Goal: Navigation & Orientation: Understand site structure

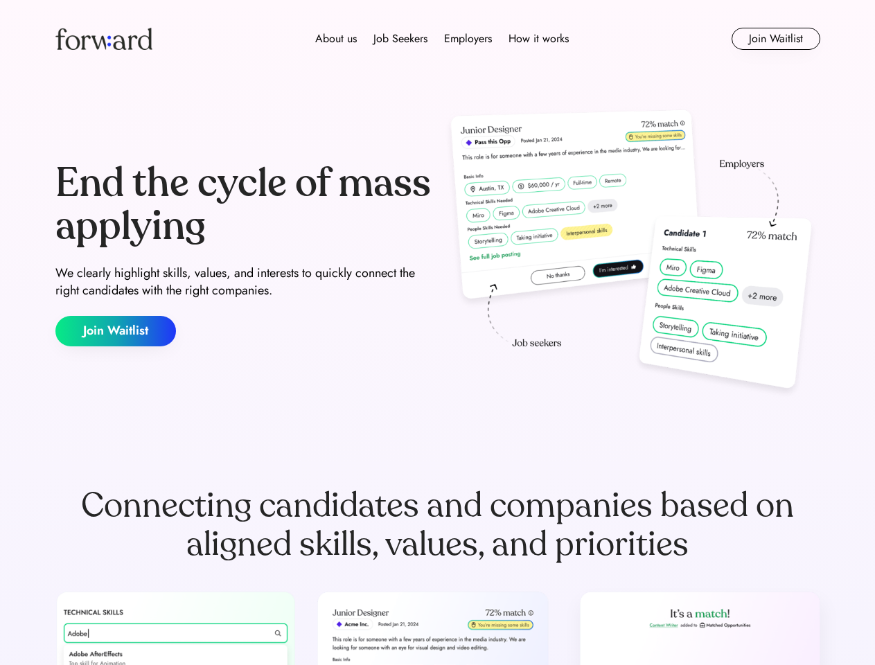
click at [437, 333] on div "End the cycle of mass applying We clearly highlight skills, values, and interes…" at bounding box center [437, 254] width 765 height 298
click at [438, 39] on div "About us Job Seekers Employers How it works" at bounding box center [442, 38] width 546 height 17
click at [104, 39] on img at bounding box center [103, 39] width 97 height 22
click at [442, 39] on div "About us Job Seekers Employers How it works" at bounding box center [442, 38] width 546 height 17
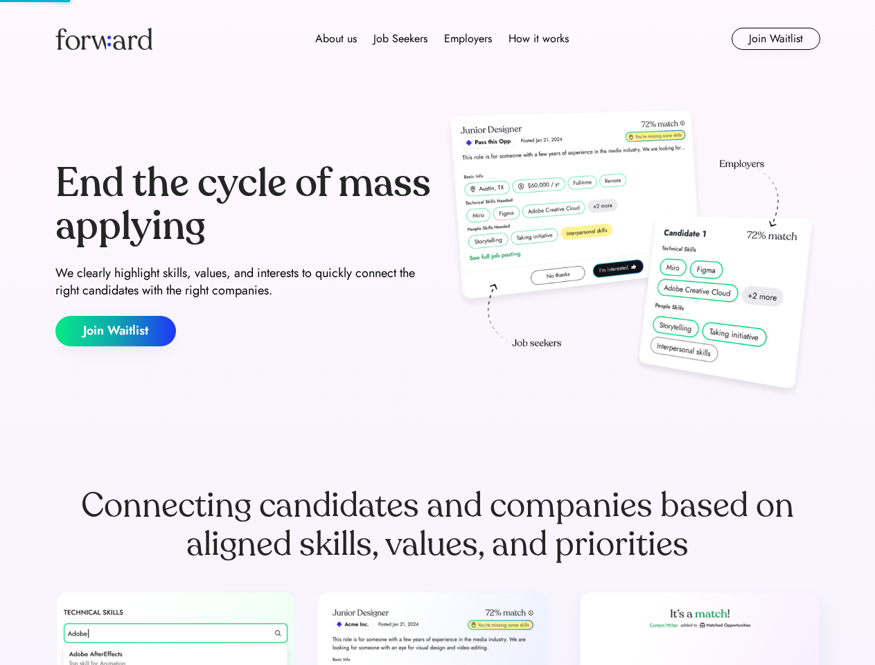
click at [336, 39] on div "About us" at bounding box center [336, 38] width 42 height 17
click at [401, 39] on div "Job Seekers" at bounding box center [401, 38] width 54 height 17
click at [468, 39] on div "Employers" at bounding box center [468, 38] width 48 height 17
click at [538, 39] on div "How it works" at bounding box center [539, 38] width 60 height 17
click at [775, 39] on button "Join Waitlist" at bounding box center [776, 39] width 89 height 22
